Goal: Navigation & Orientation: Locate item on page

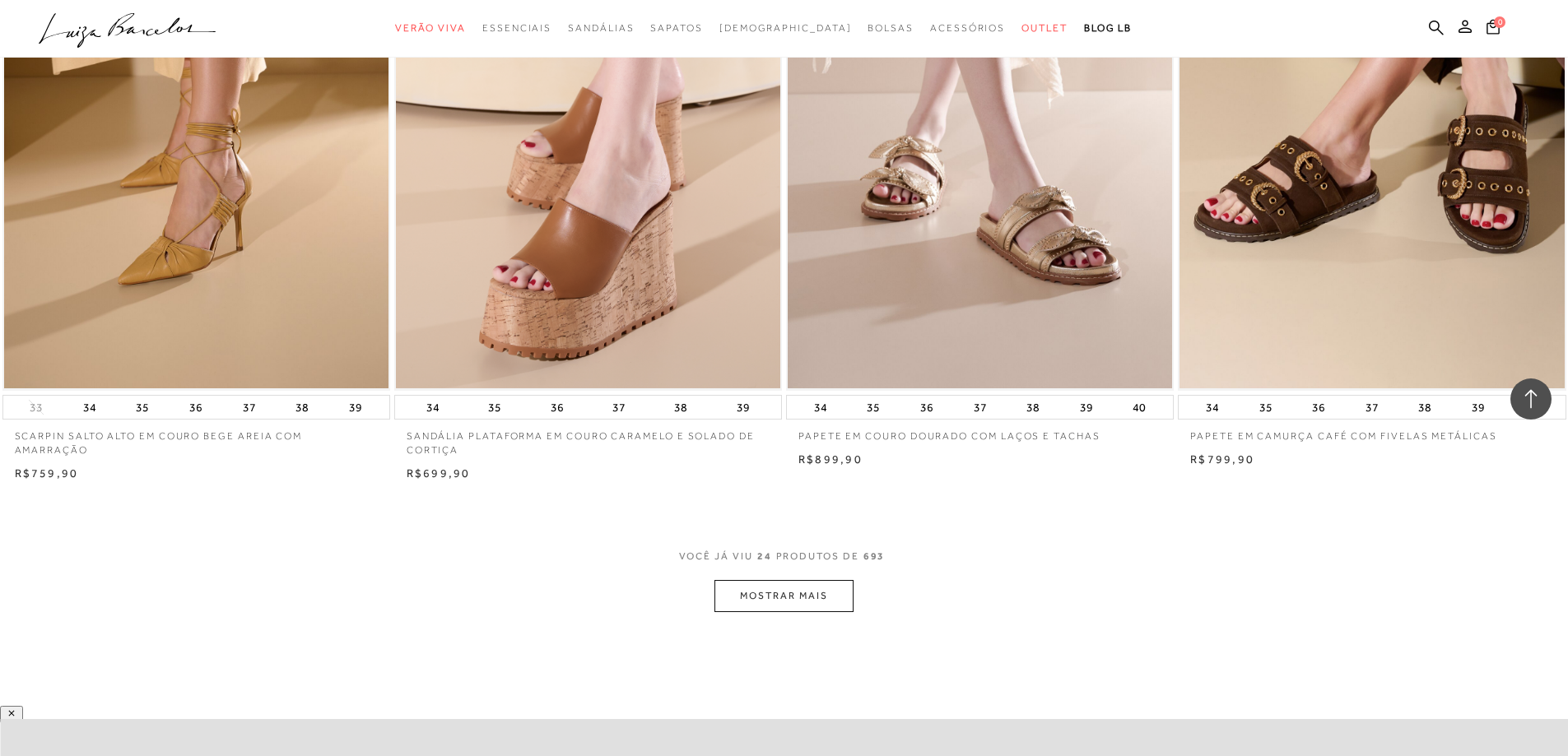
scroll to position [3950, 0]
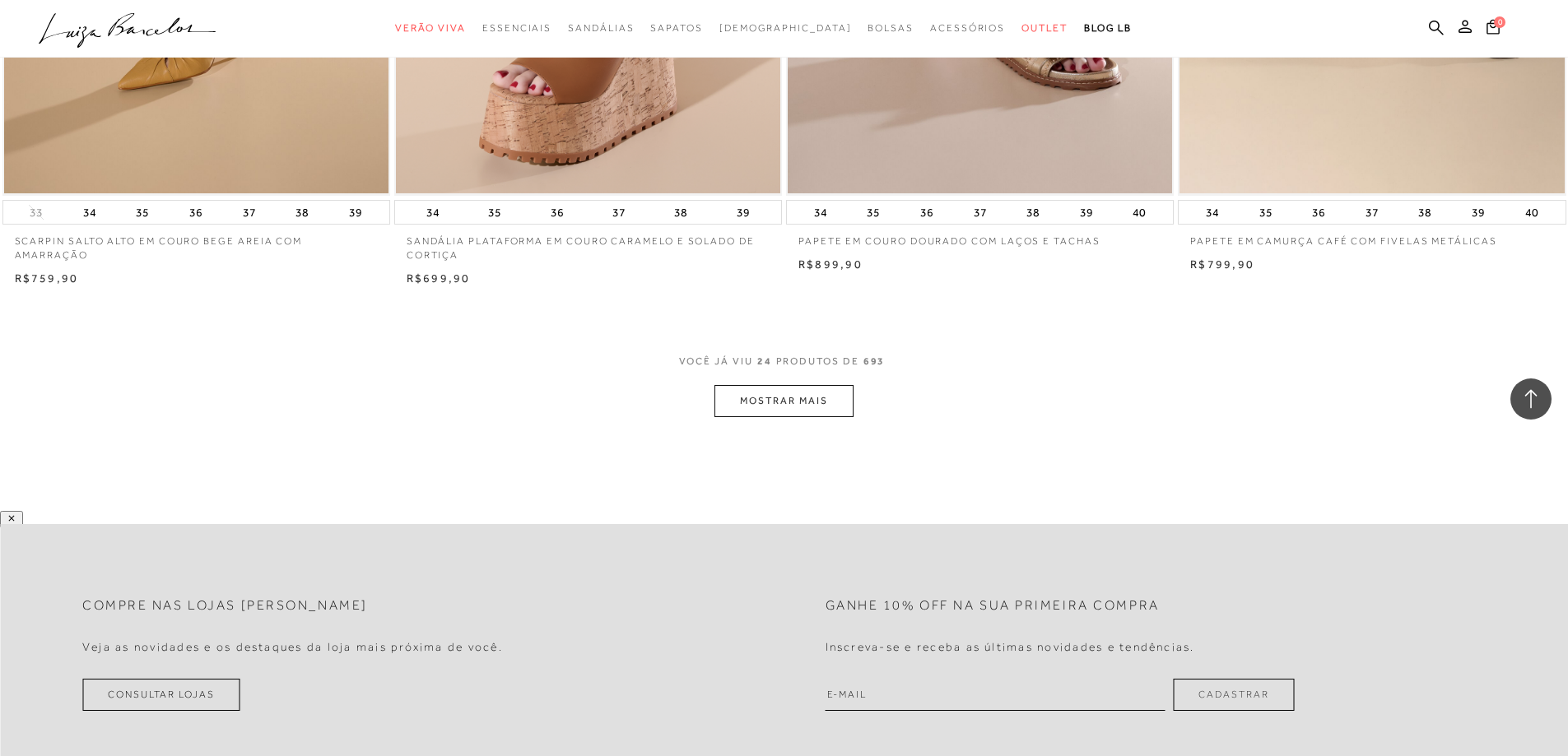
click at [787, 407] on button "MOSTRAR MAIS" at bounding box center [783, 401] width 138 height 32
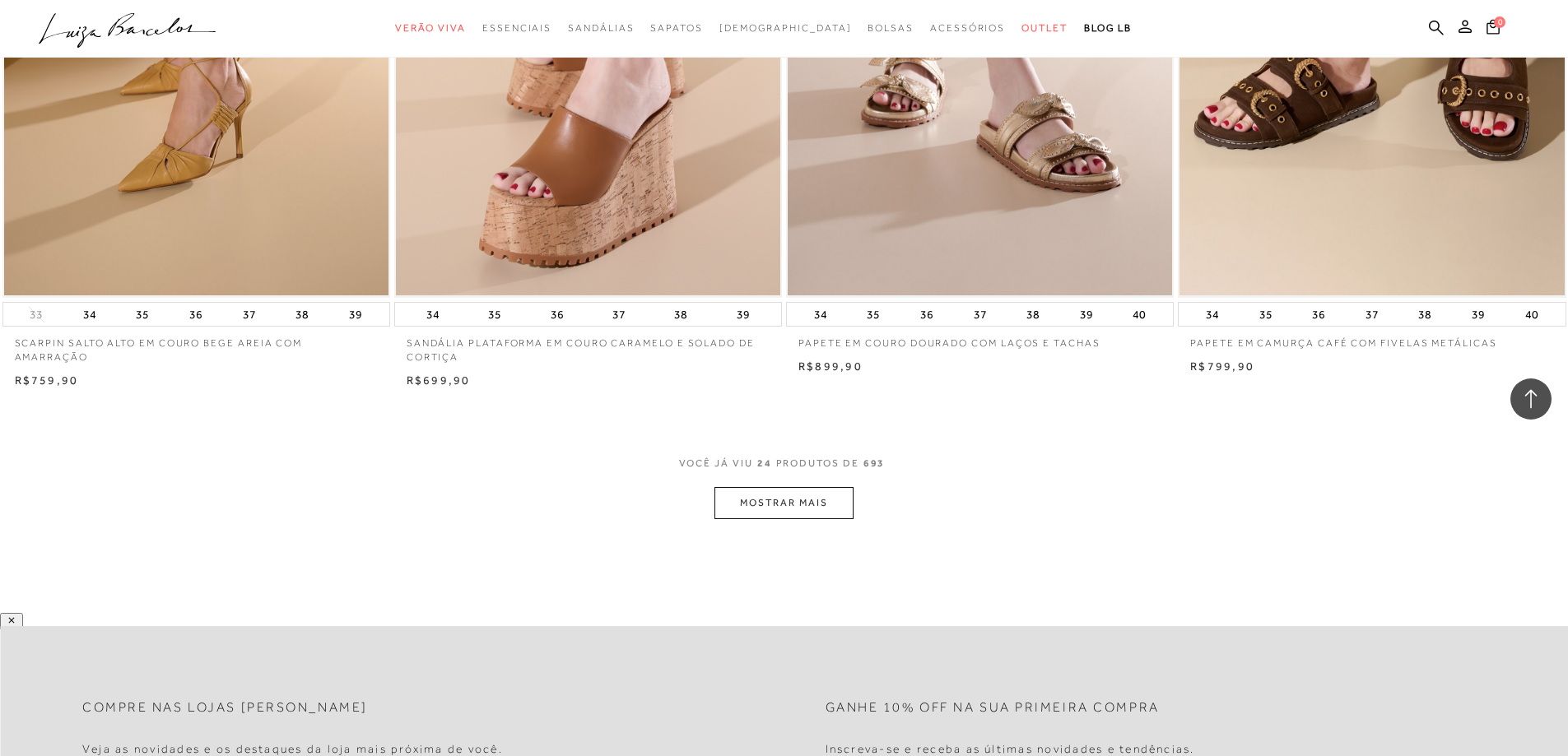
scroll to position [6090, 0]
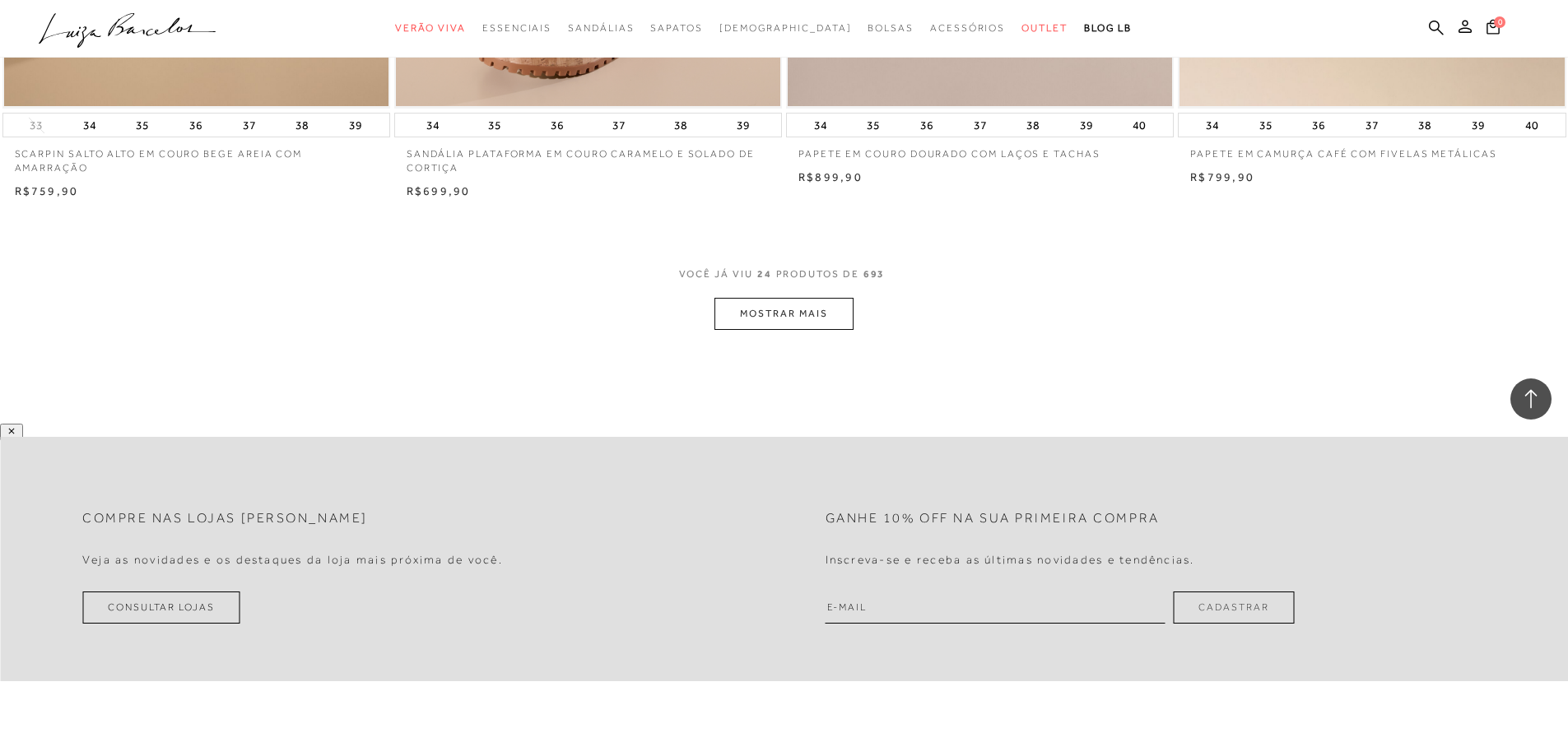
click at [830, 317] on button "MOSTRAR MAIS" at bounding box center [783, 314] width 138 height 32
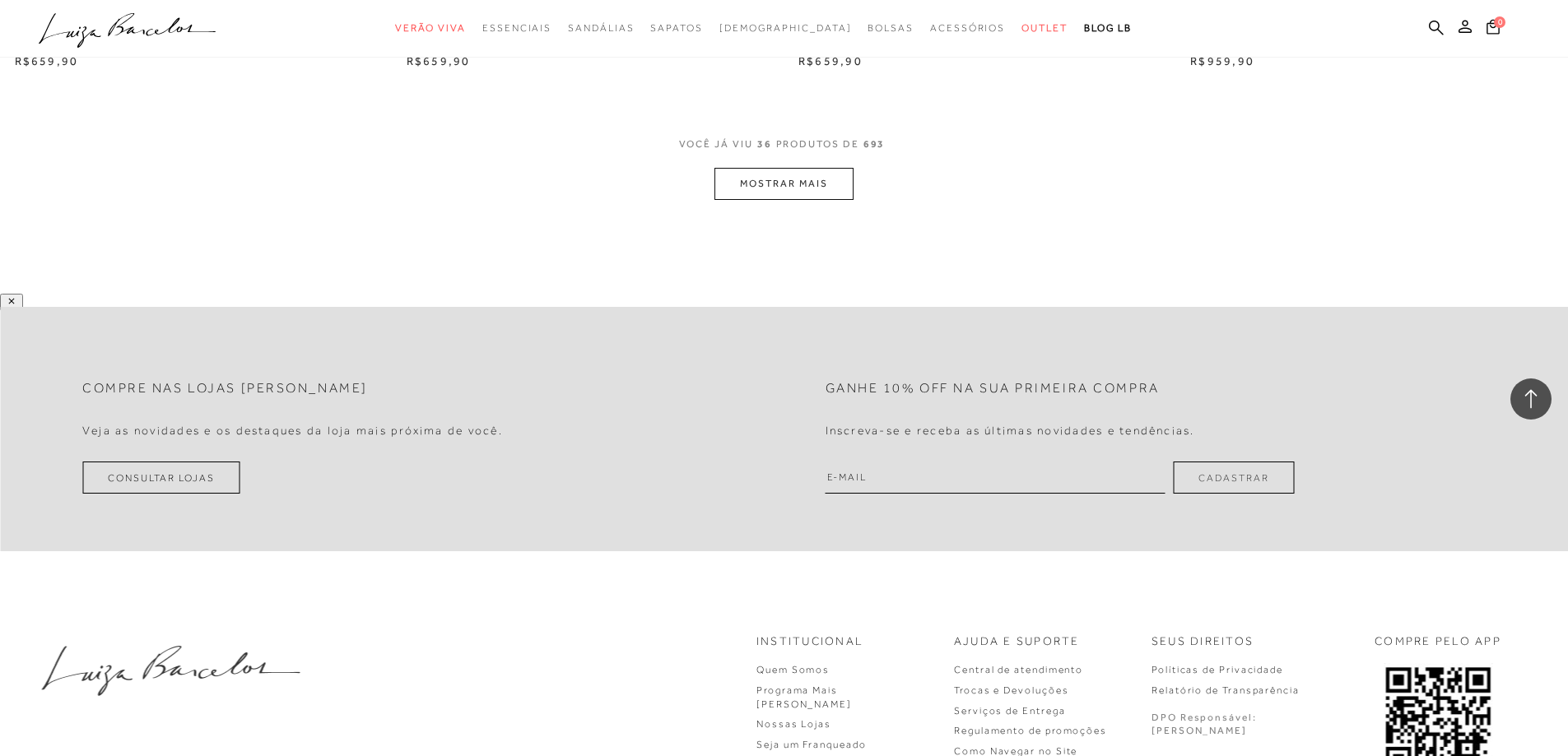
scroll to position [8134, 0]
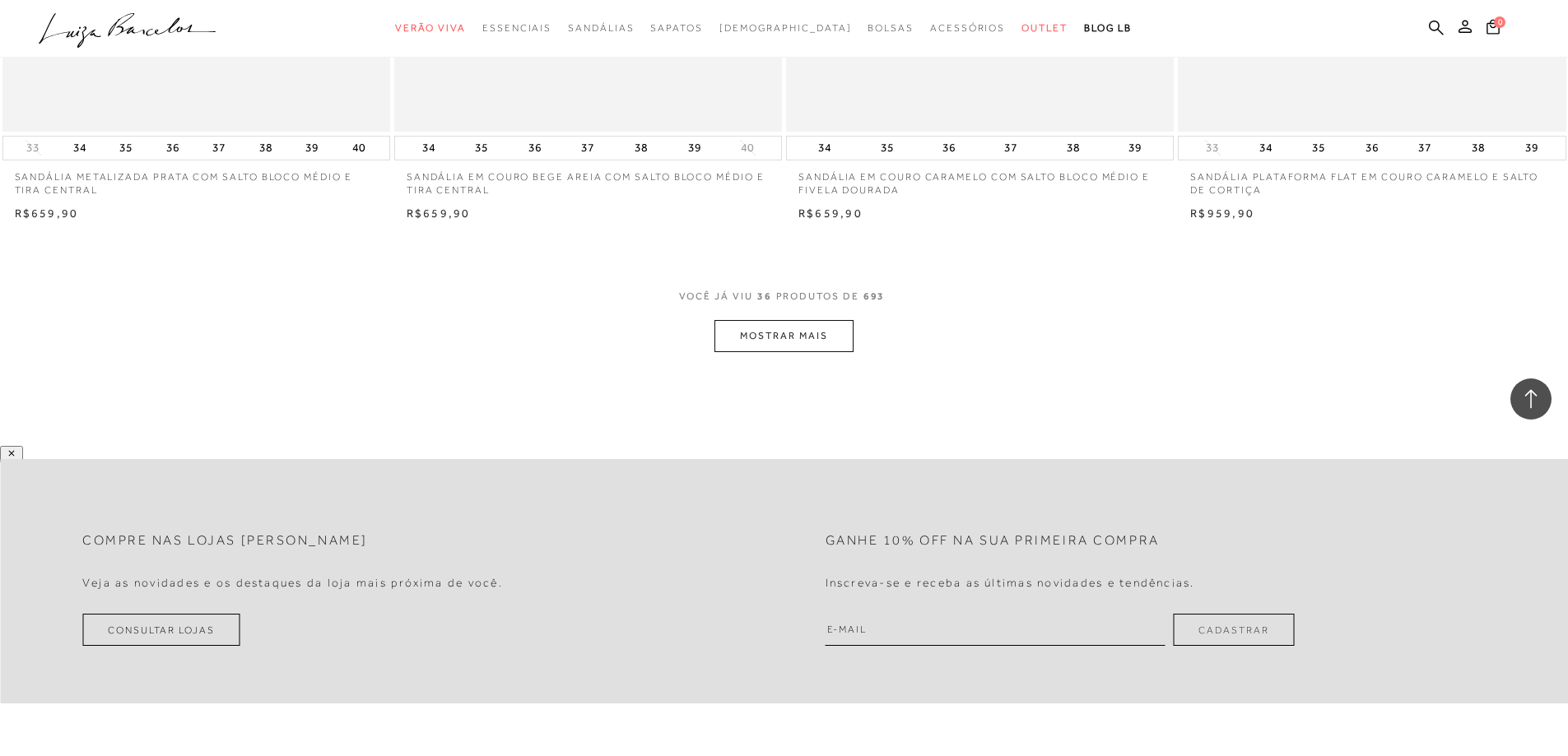
click at [788, 349] on button "MOSTRAR MAIS" at bounding box center [783, 336] width 138 height 32
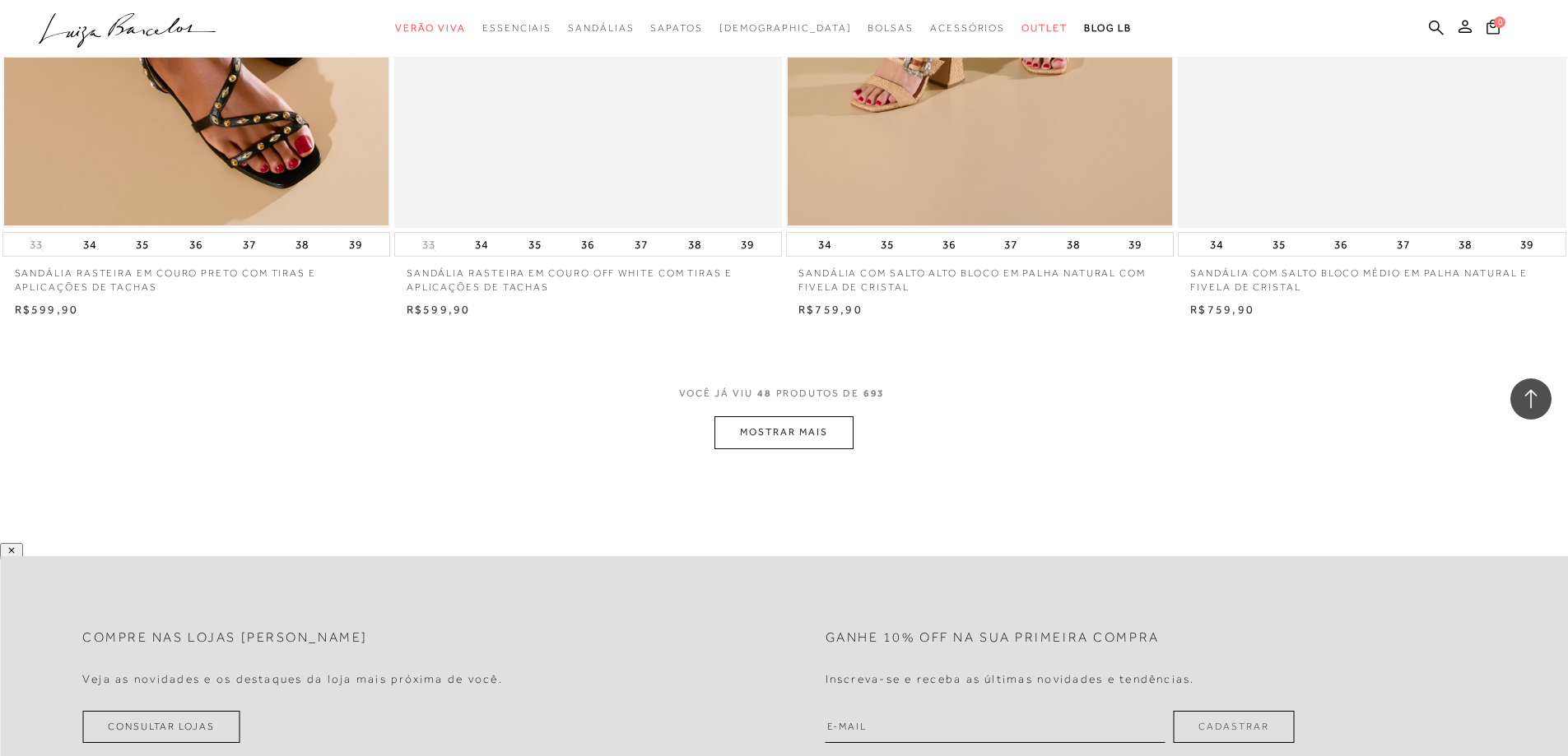
scroll to position [10356, 0]
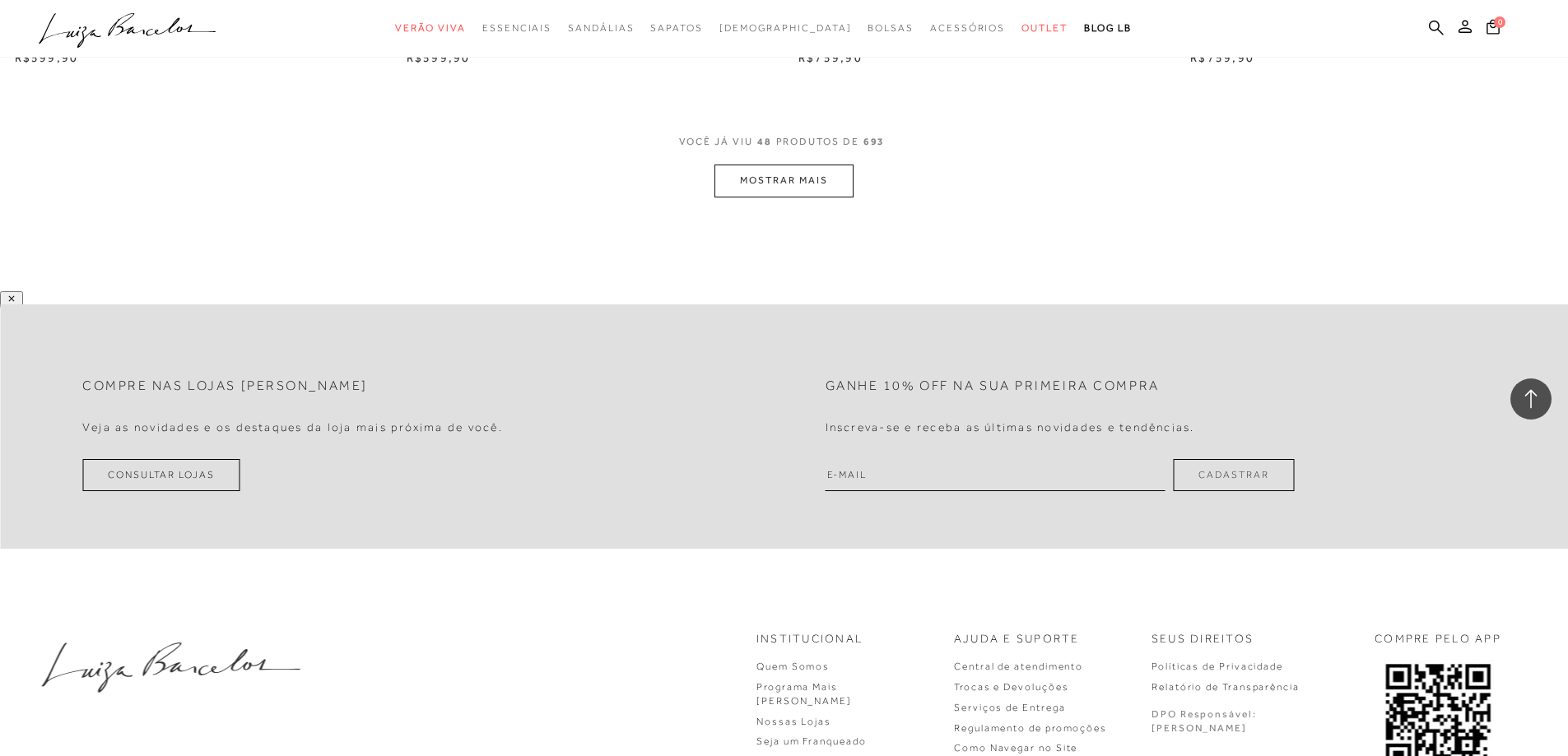
click at [820, 196] on button "MOSTRAR MAIS" at bounding box center [783, 180] width 138 height 32
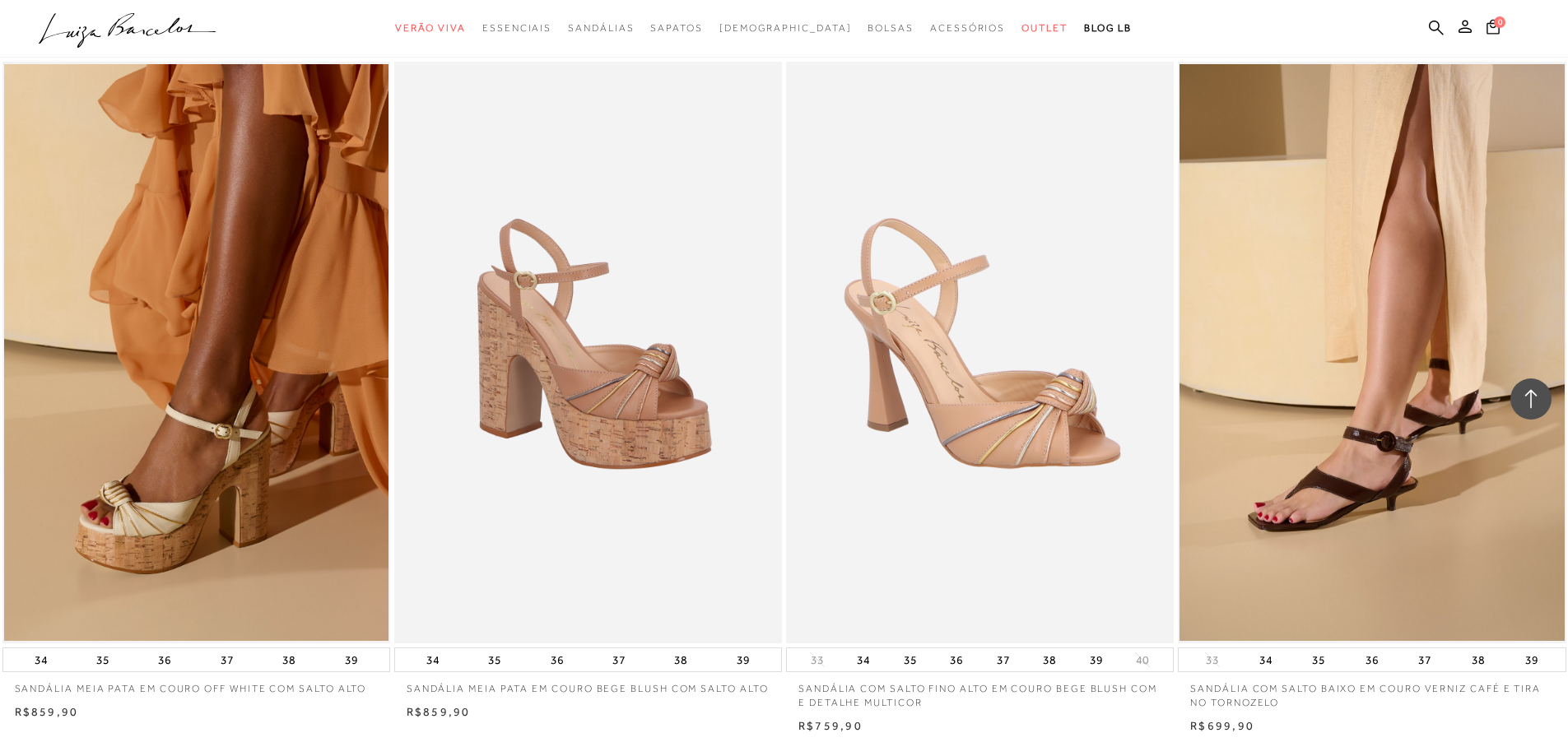
scroll to position [12248, 0]
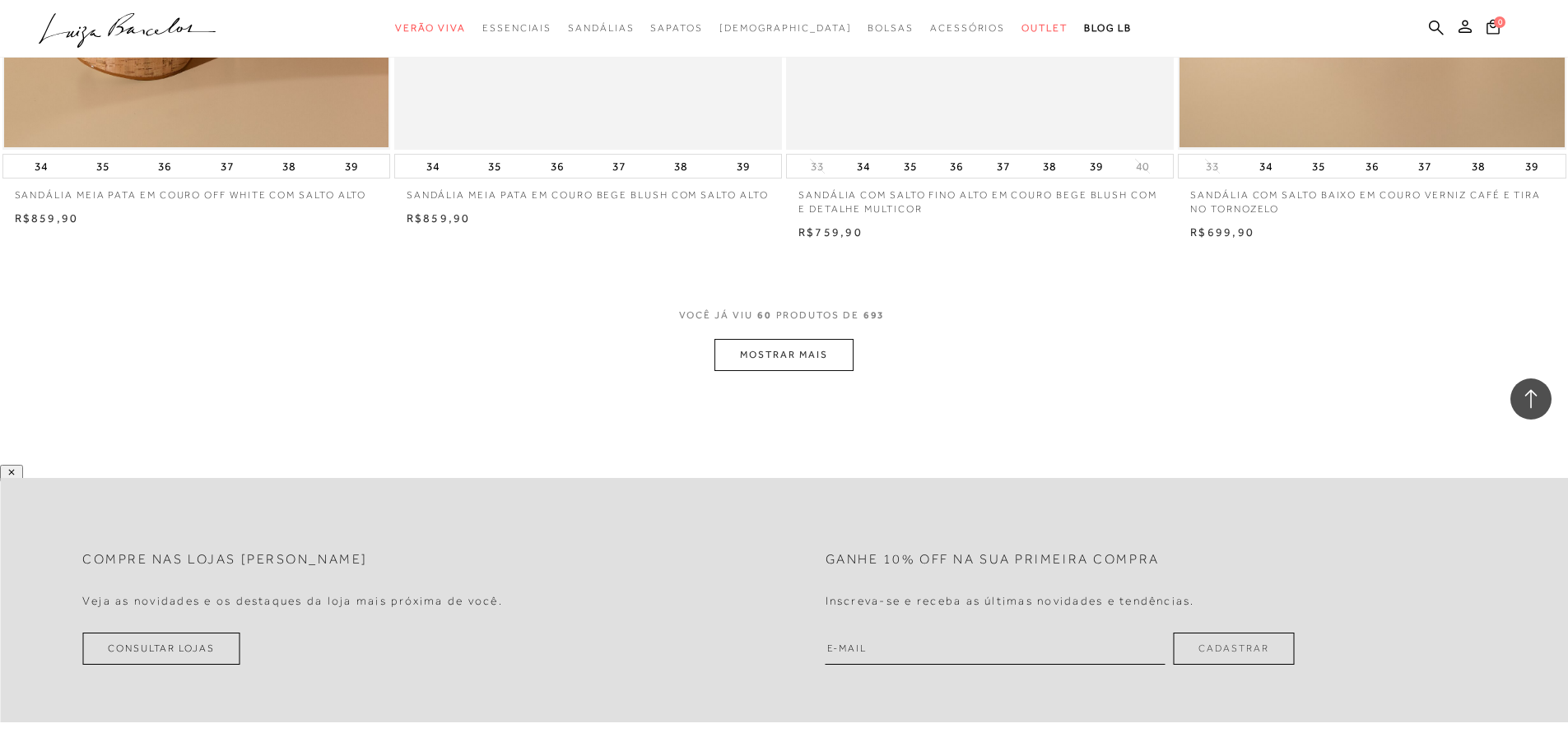
click at [769, 364] on button "MOSTRAR MAIS" at bounding box center [783, 355] width 138 height 32
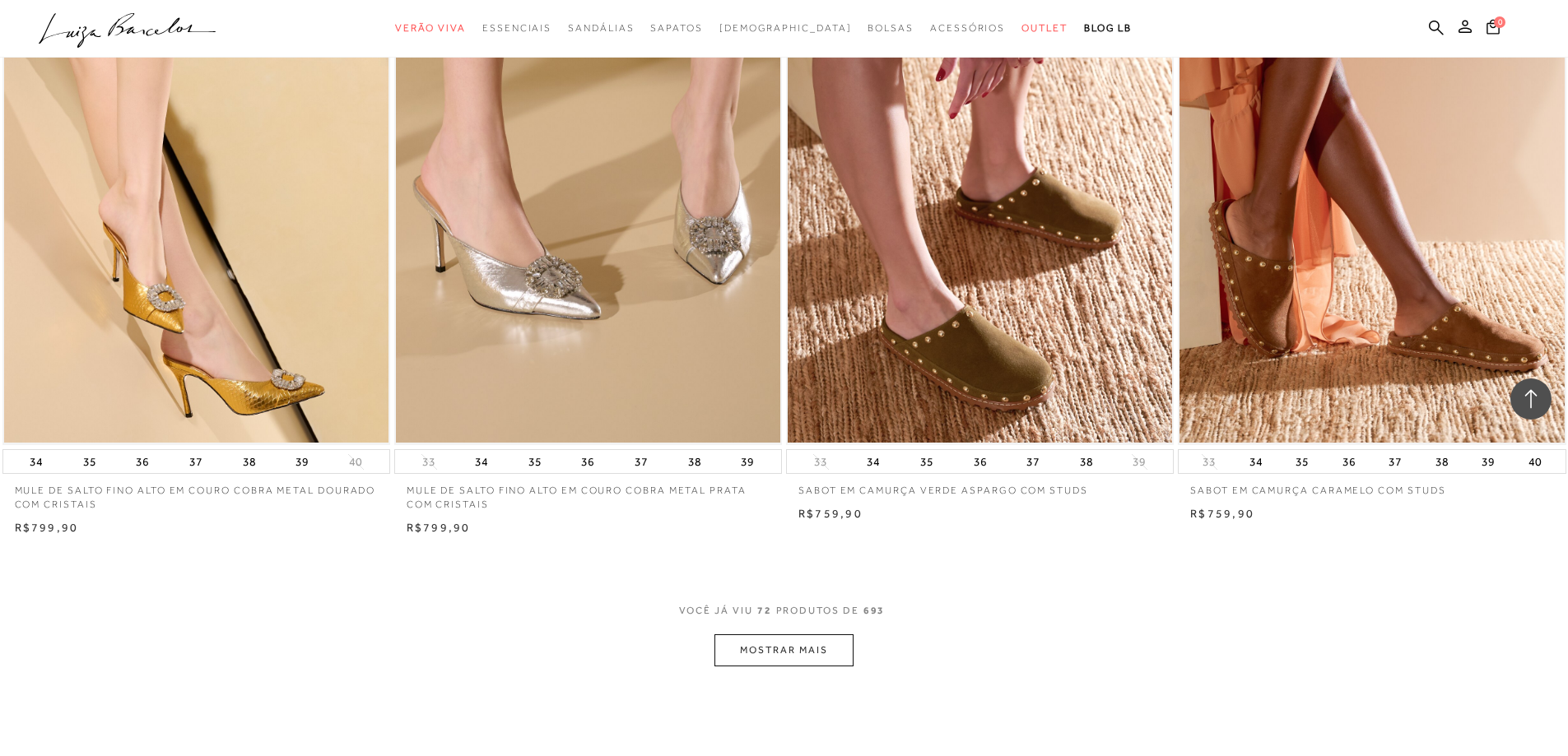
scroll to position [14058, 0]
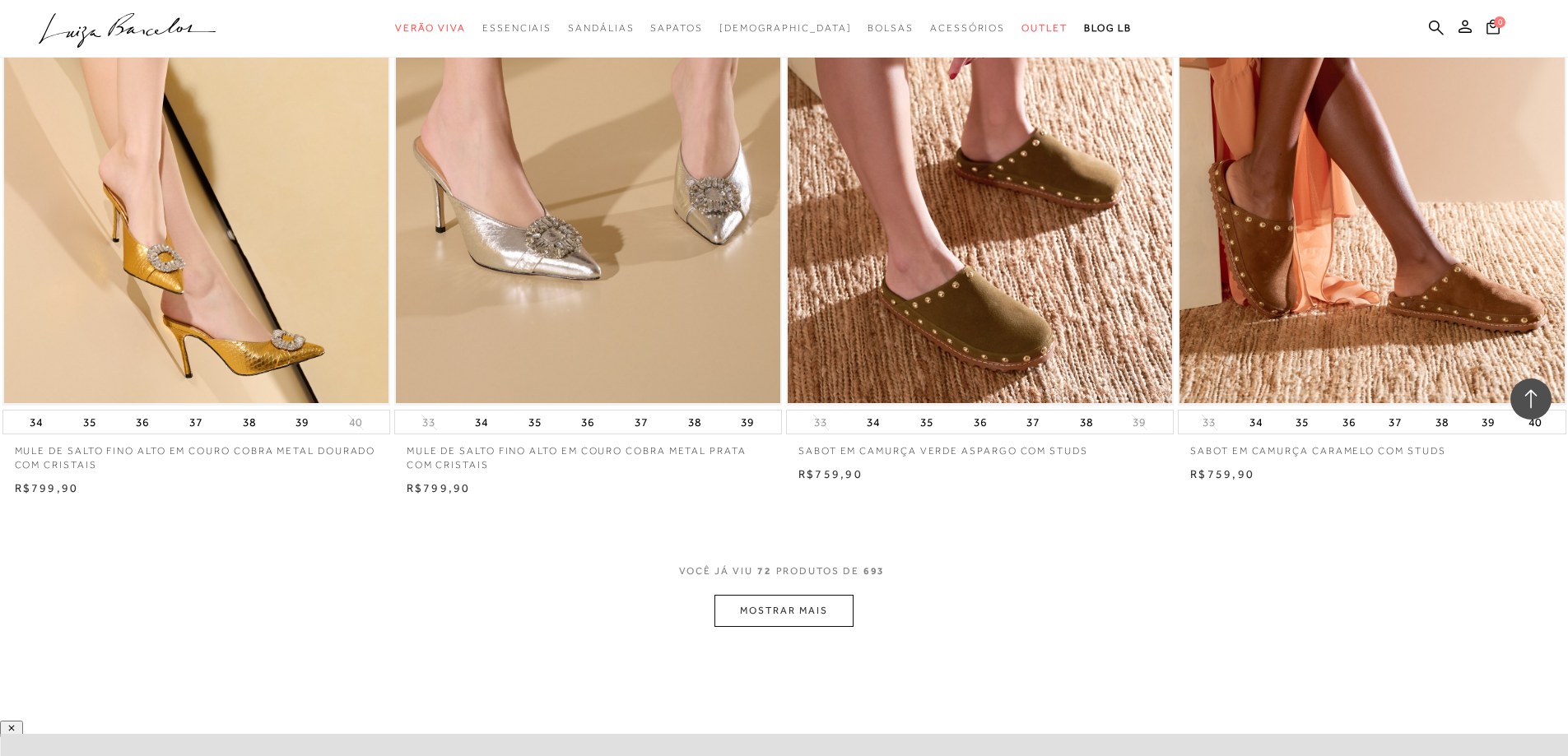
click at [785, 627] on button "MOSTRAR MAIS" at bounding box center [783, 611] width 138 height 32
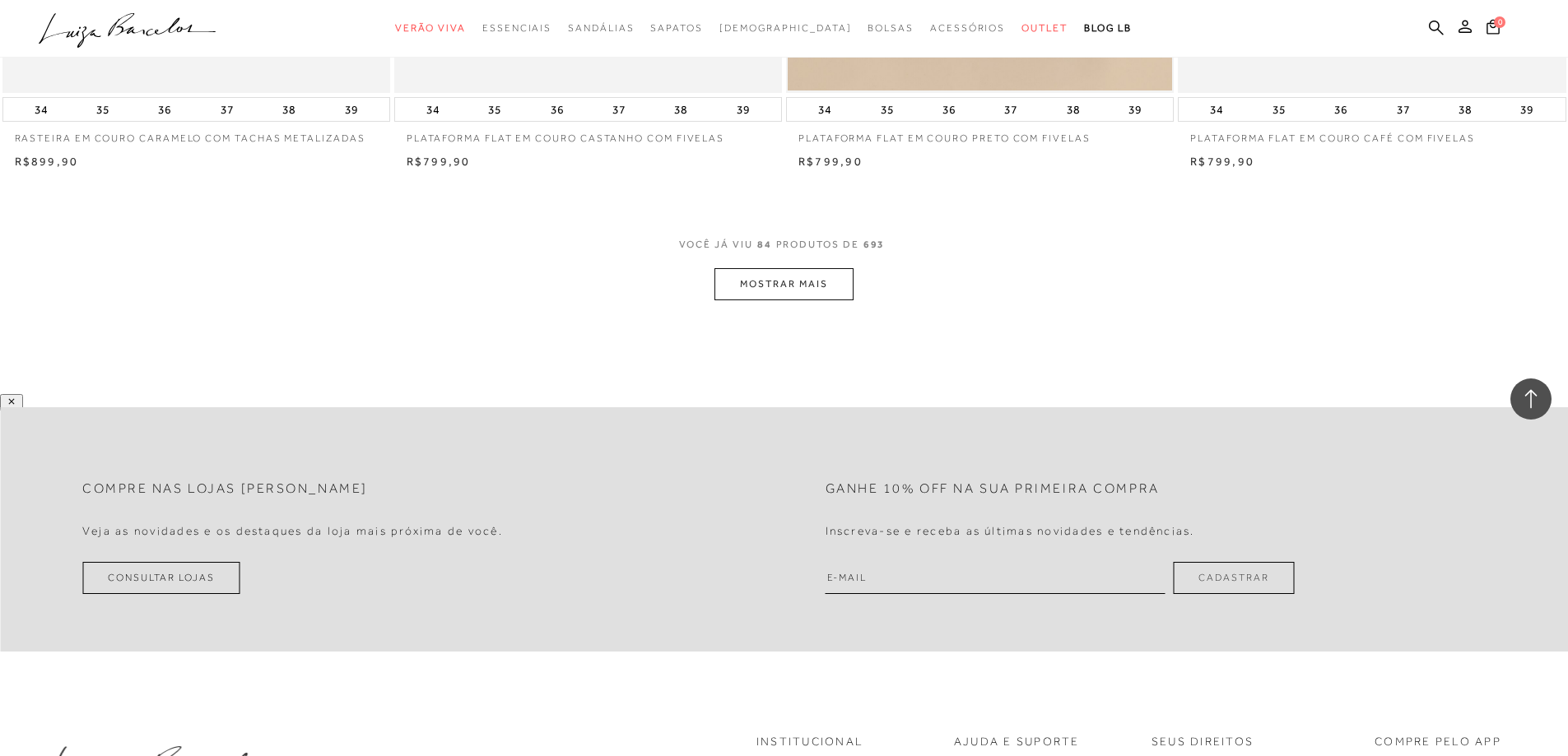
scroll to position [16527, 0]
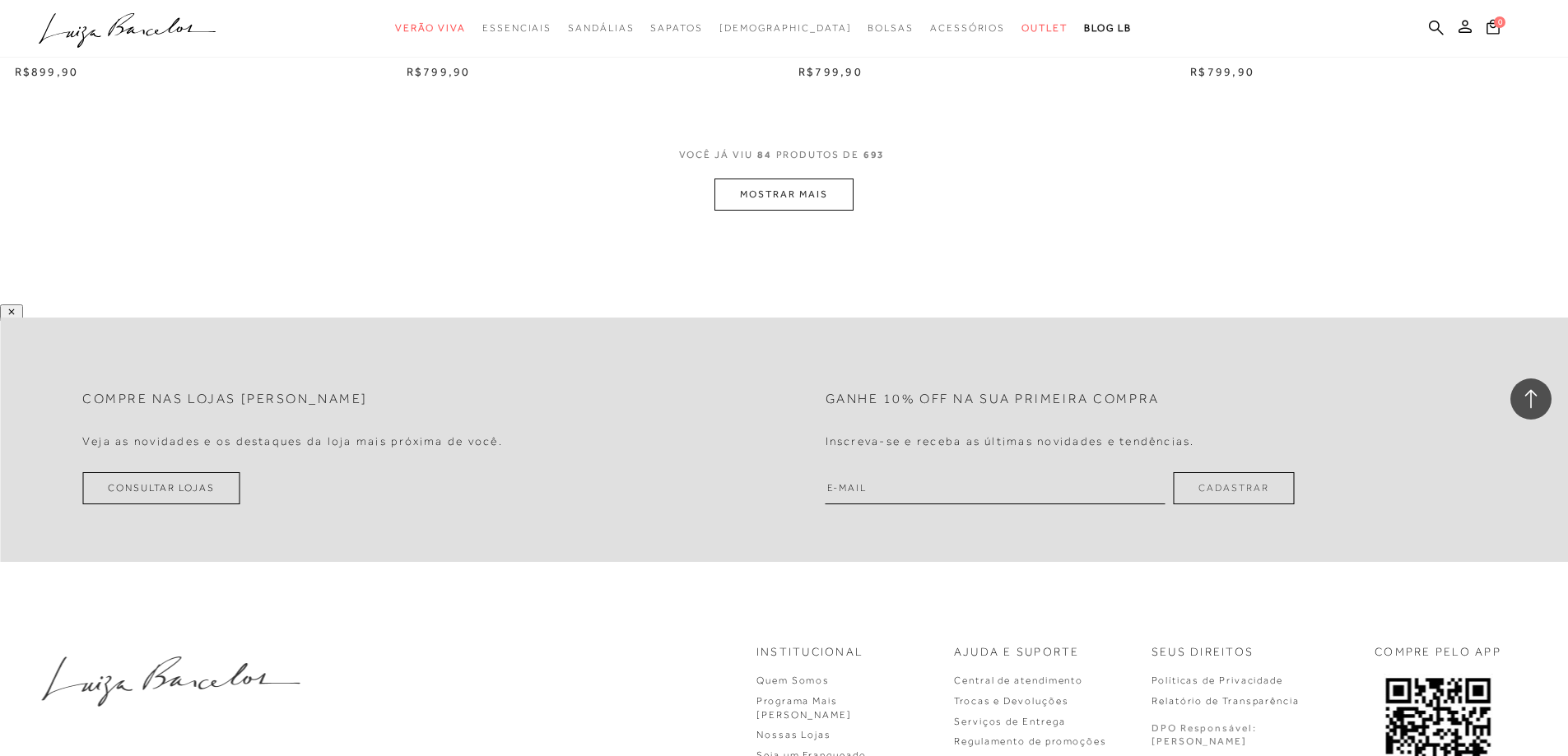
click at [783, 210] on button "MOSTRAR MAIS" at bounding box center [783, 194] width 138 height 32
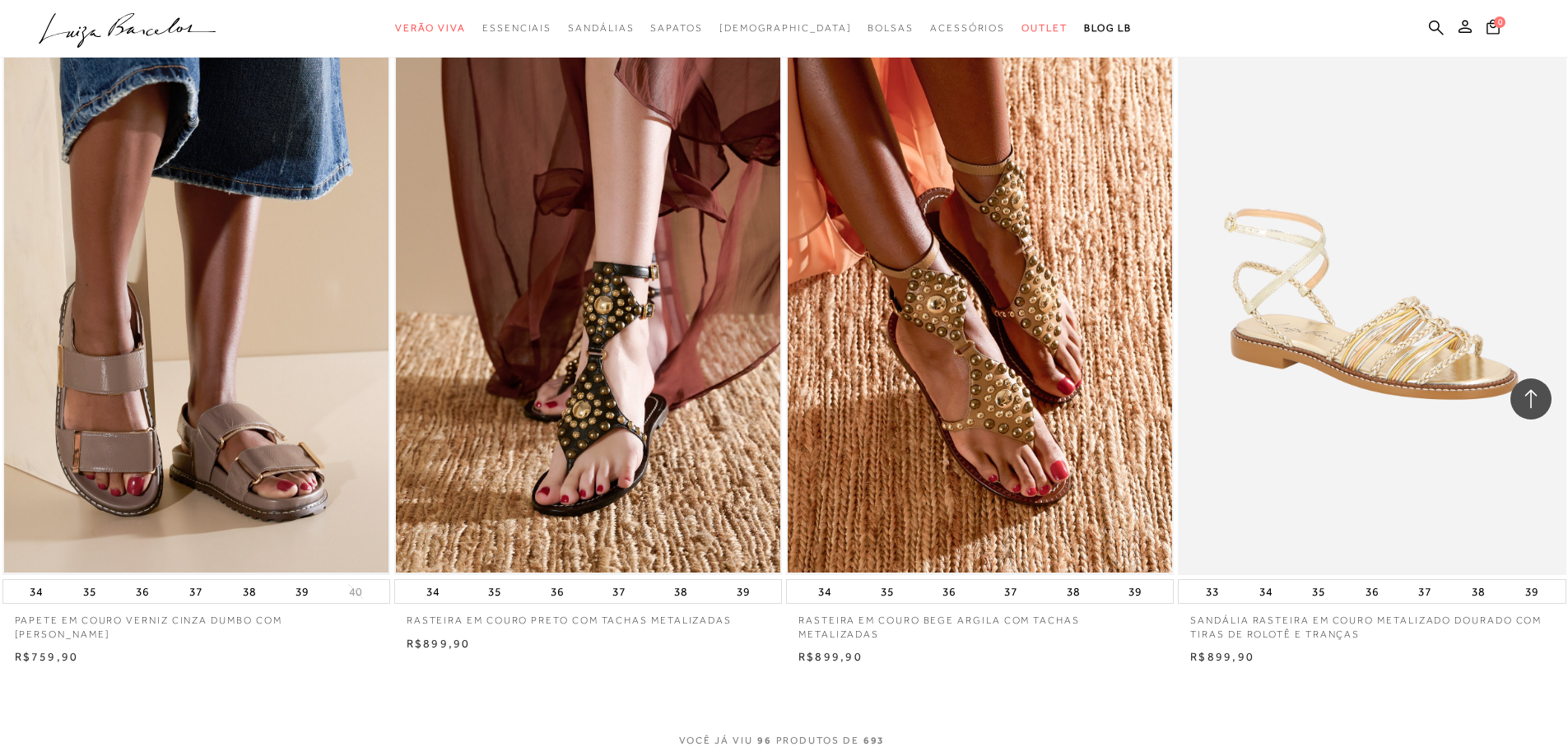
scroll to position [18585, 0]
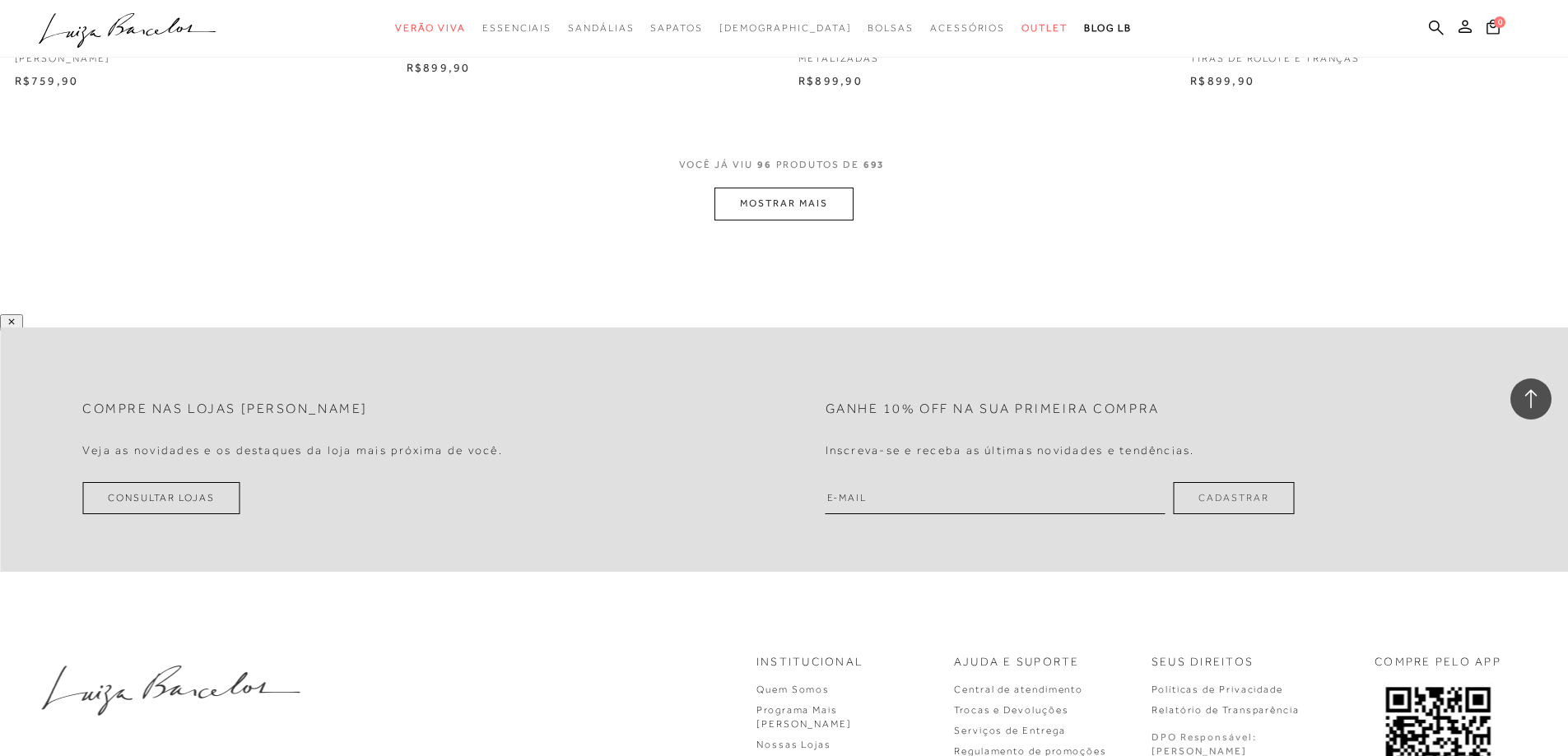
click at [791, 218] on button "MOSTRAR MAIS" at bounding box center [783, 204] width 138 height 32
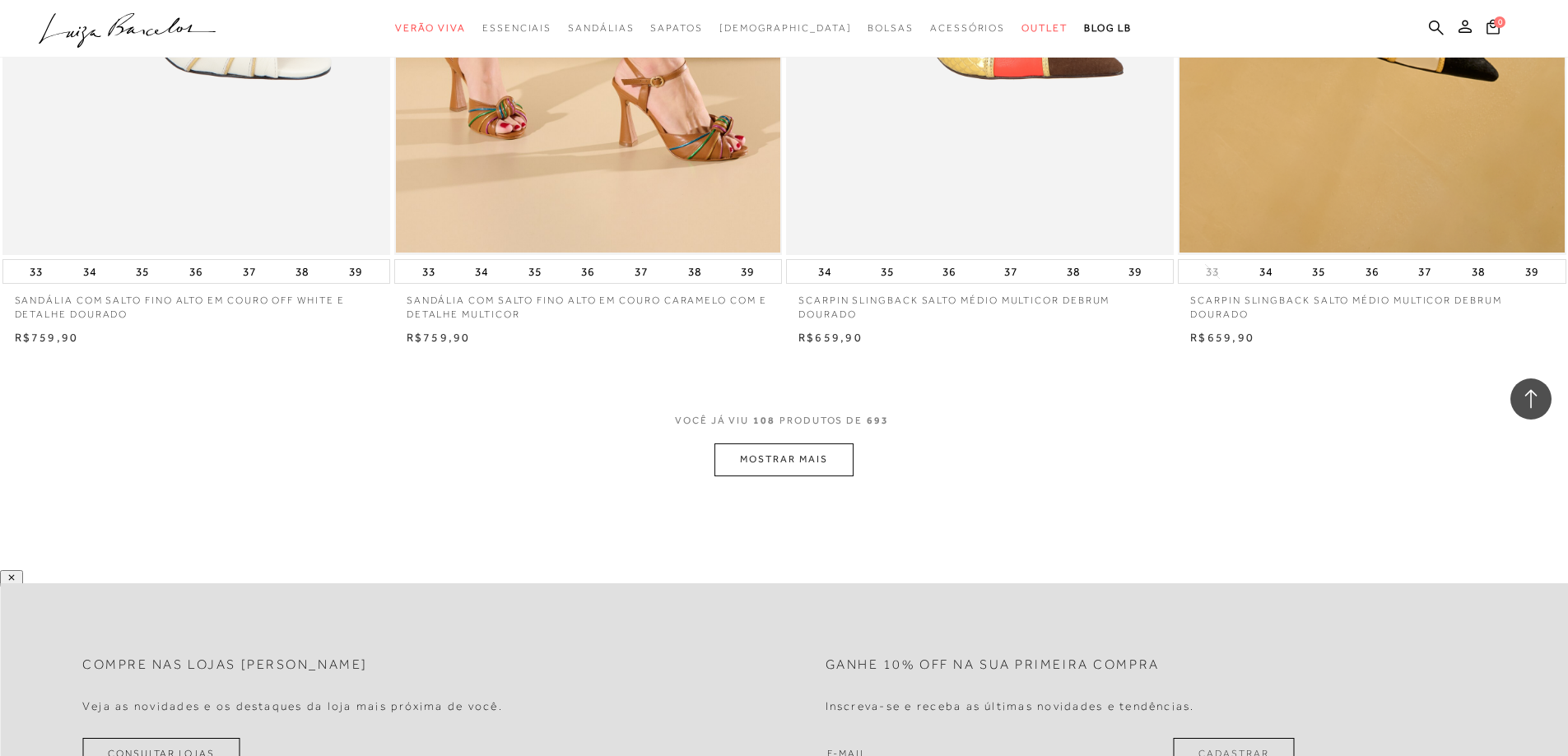
scroll to position [20642, 0]
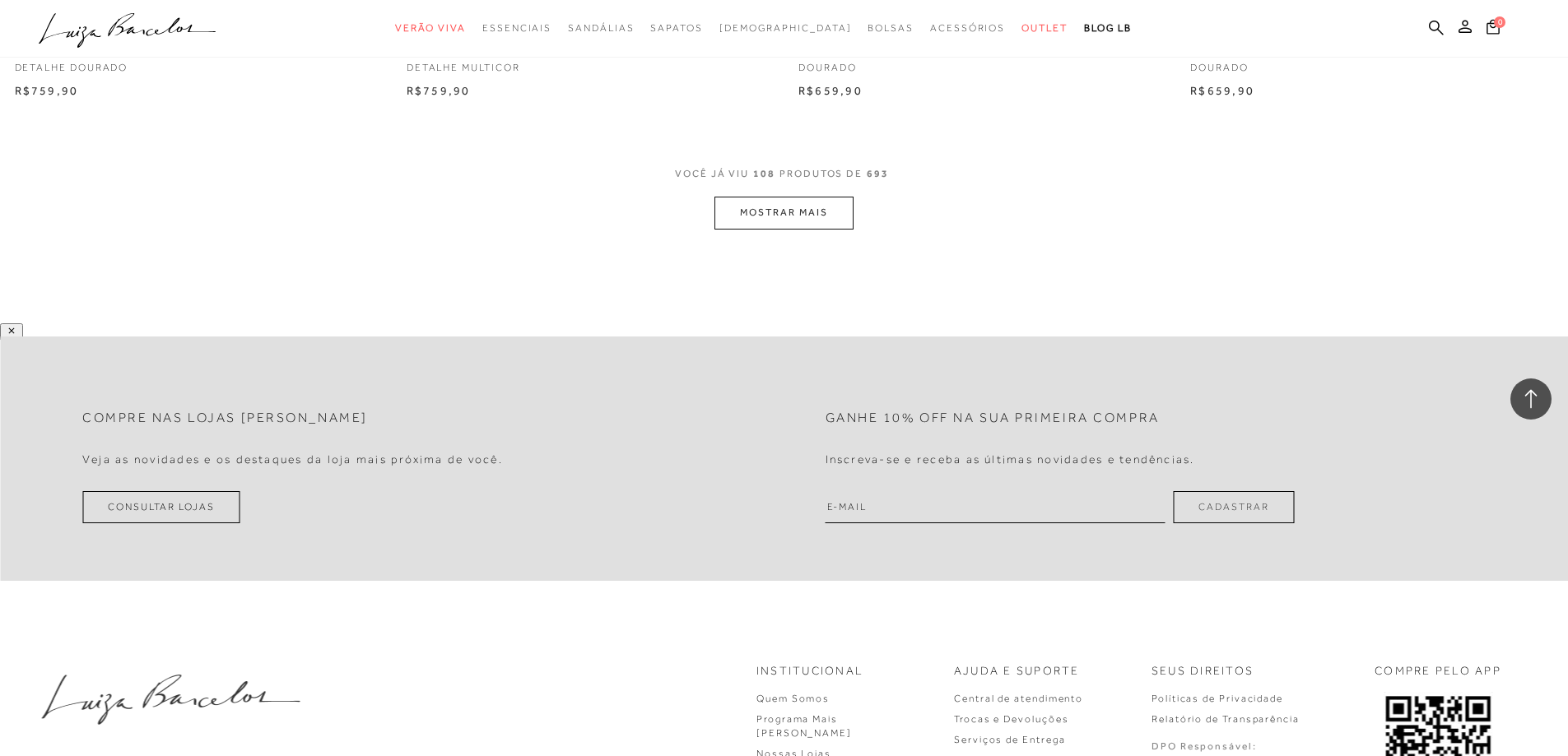
click at [818, 224] on button "MOSTRAR MAIS" at bounding box center [783, 212] width 138 height 32
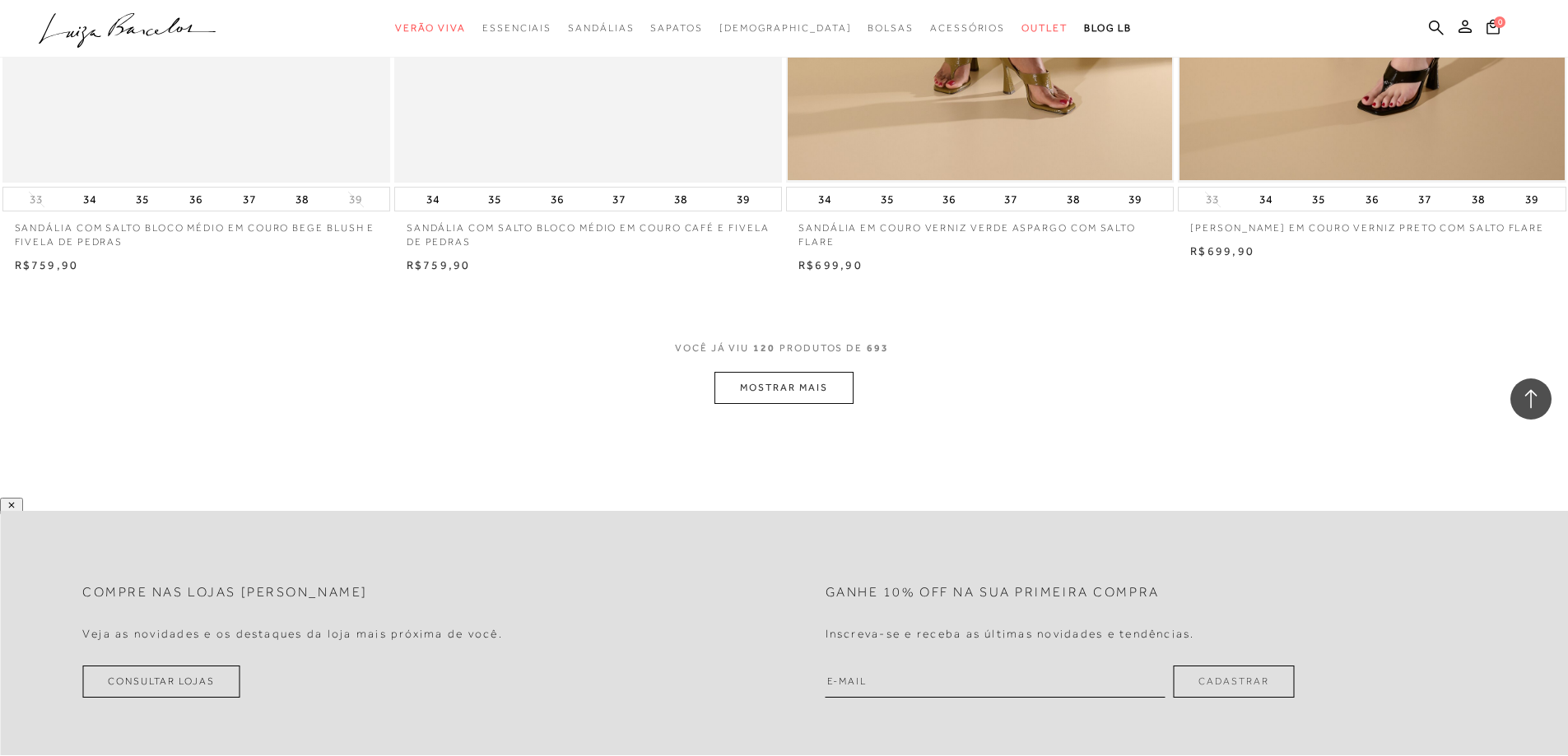
scroll to position [22535, 0]
